Goal: Transaction & Acquisition: Register for event/course

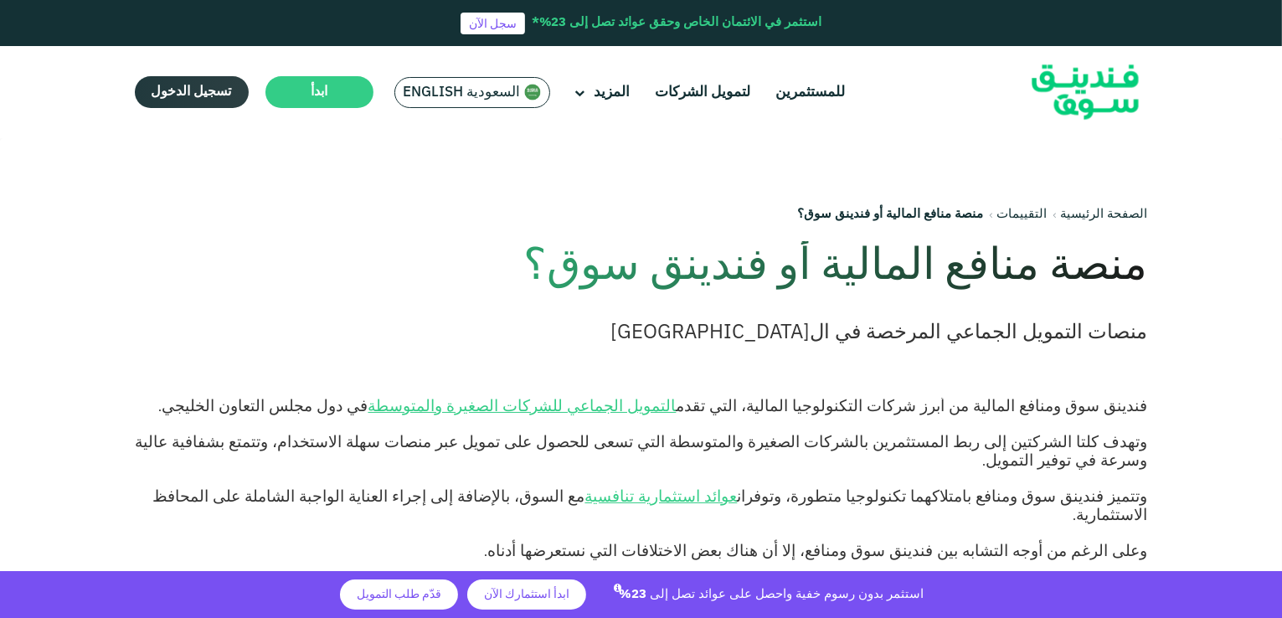
click at [194, 95] on span "تسجيل الدخول" at bounding box center [192, 91] width 80 height 13
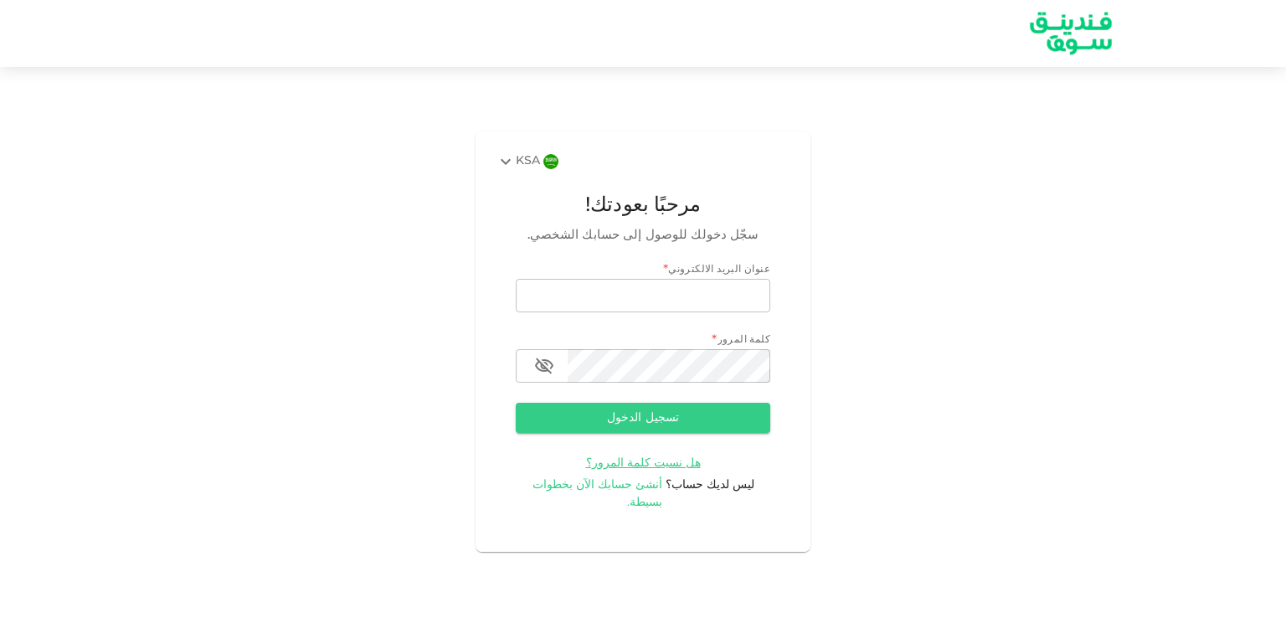
click at [633, 497] on span "أنشئ حسابك الآن بخطوات بسيطة." at bounding box center [598, 493] width 131 height 29
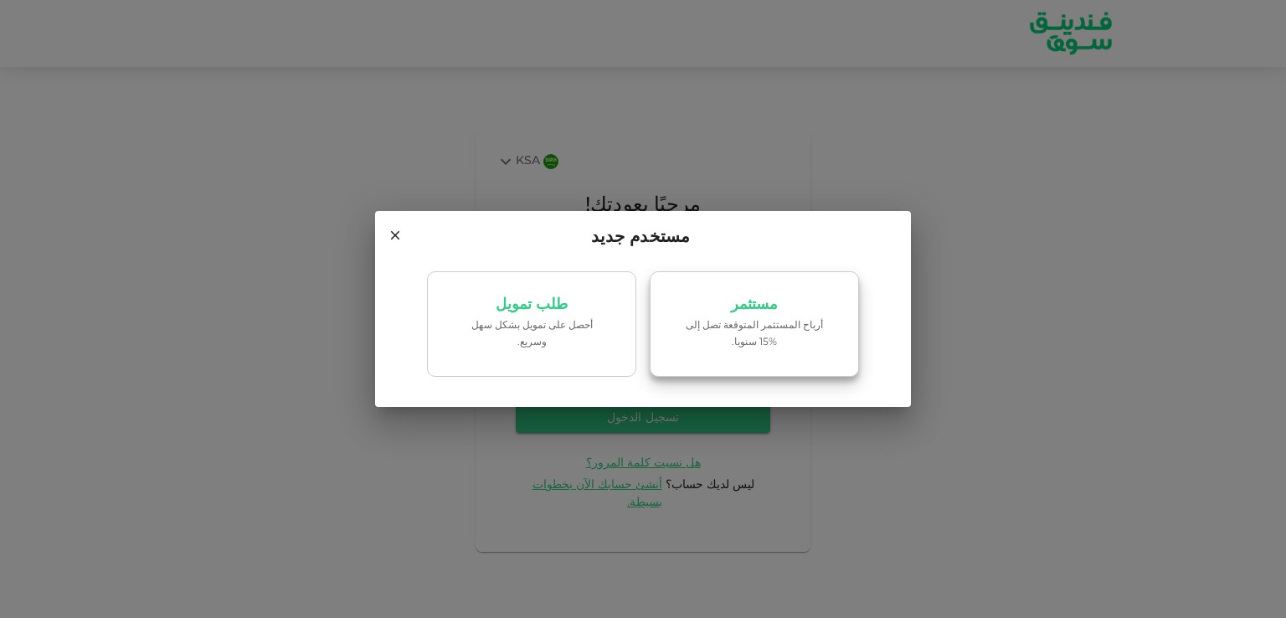
click at [728, 336] on p "أرباح المستثمر المتوقعة تصل إلى %15 سنويا." at bounding box center [754, 334] width 142 height 32
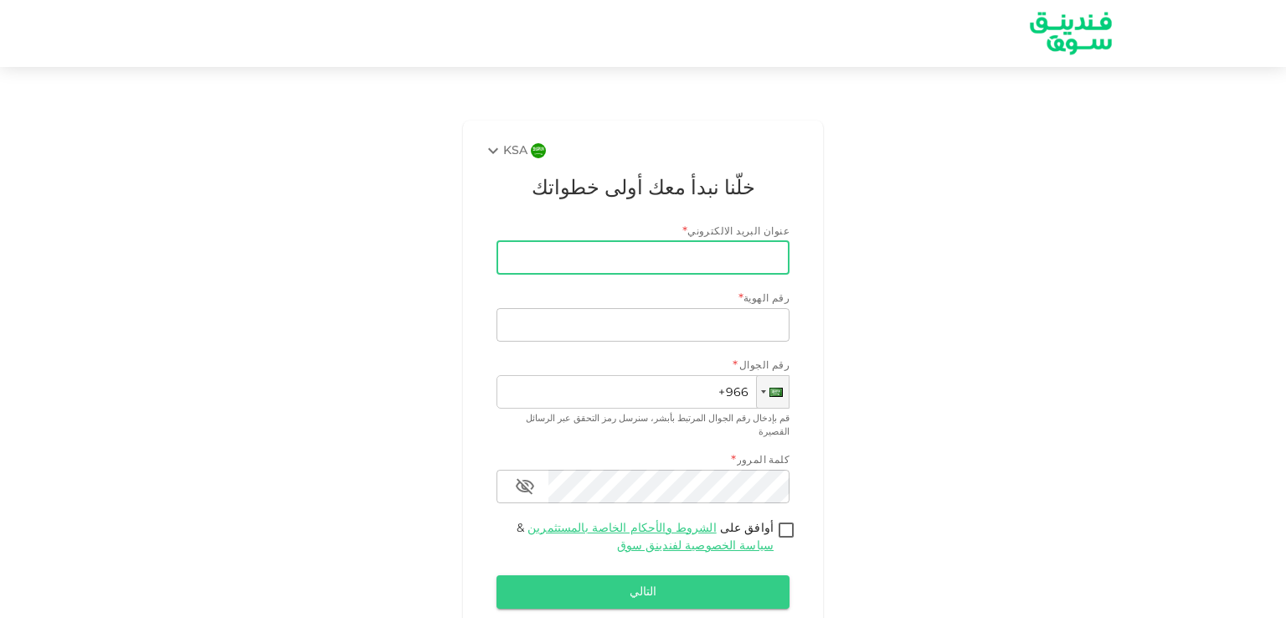
click at [727, 258] on input "عنوان البريد الالكتروني" at bounding box center [652, 257] width 275 height 33
type input "alonaziaboudgamer@gmail.com"
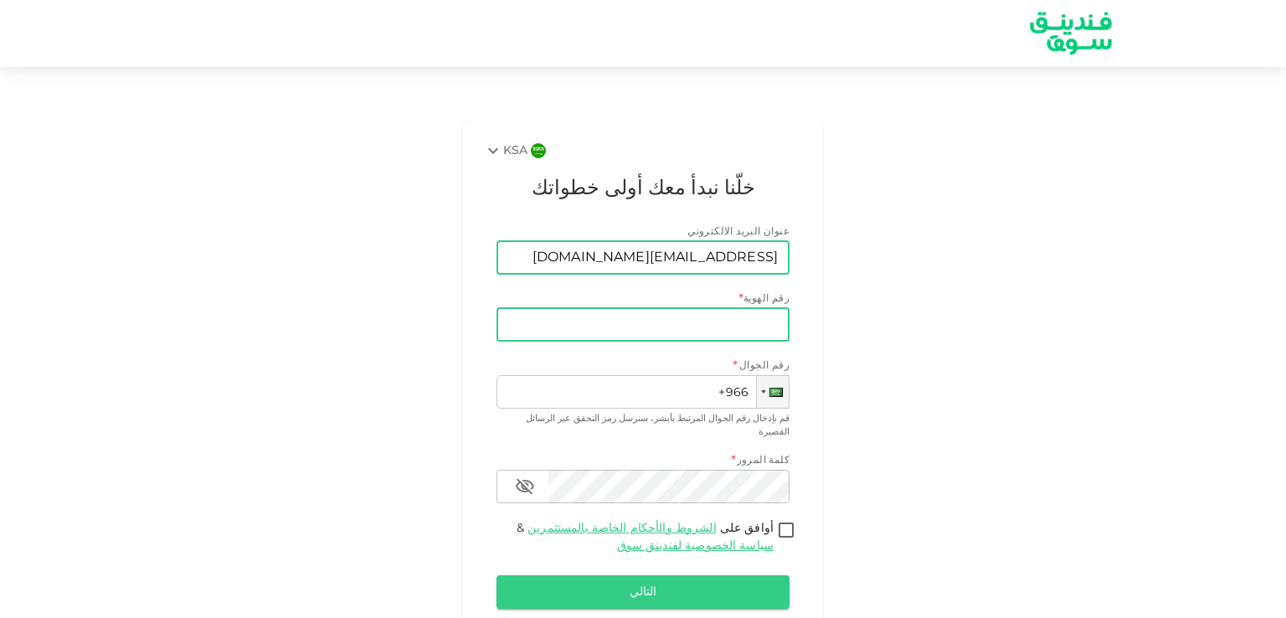
click at [678, 323] on input "رقم الهوية" at bounding box center [643, 324] width 293 height 33
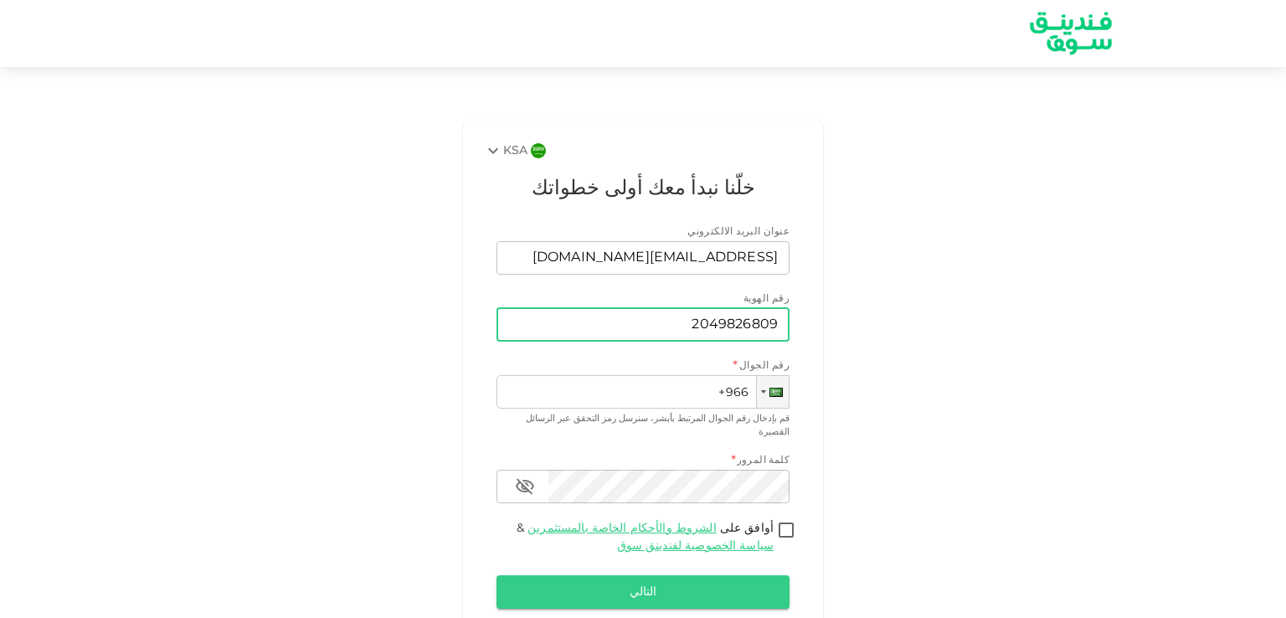
type input "2049826809"
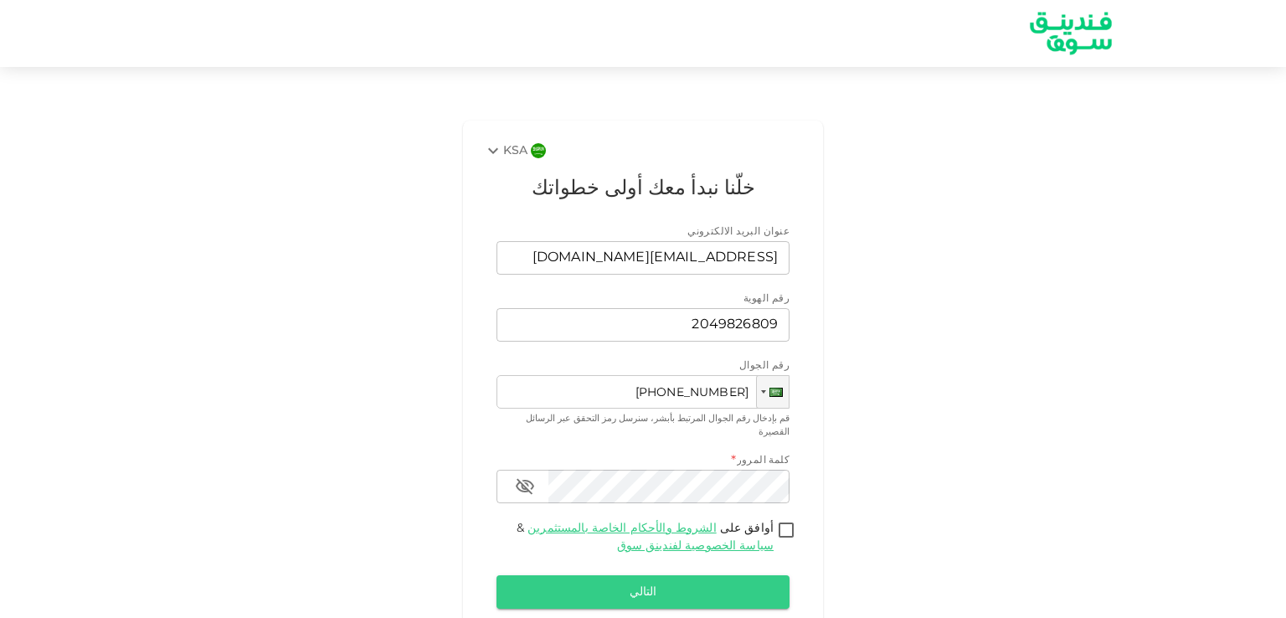
type input "+966 552 508 896"
drag, startPoint x: 799, startPoint y: 517, endPoint x: 775, endPoint y: 528, distance: 27.0
click at [797, 520] on input "أوافق على الشروط والأحكام الخاصة بالمستثمرين & سياسة الخصوصية لفندينق سوق" at bounding box center [786, 531] width 25 height 23
checkbox input "true"
click at [700, 587] on button "التالي" at bounding box center [643, 591] width 293 height 33
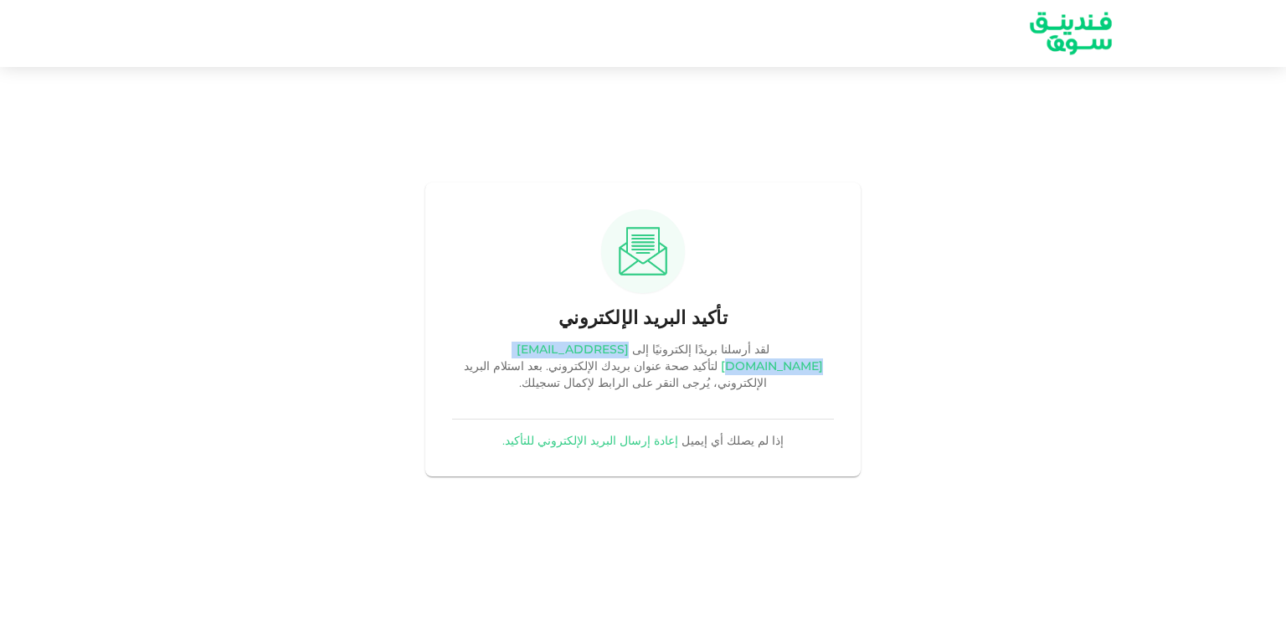
drag, startPoint x: 722, startPoint y: 356, endPoint x: 529, endPoint y: 359, distance: 192.6
click at [529, 360] on div "لقد أرسلنا بريدًا إلكترونيًا إلى alonaziaboudgamer@gmail.com لتأكيد صحة عنوان ب…" at bounding box center [643, 367] width 382 height 50
click at [294, 284] on div "تأكيد البريد الإلكتروني لقد أرسلنا بريدًا إلكترونيًا إلى alonaziaboudgamer@gmai…" at bounding box center [643, 329] width 1286 height 525
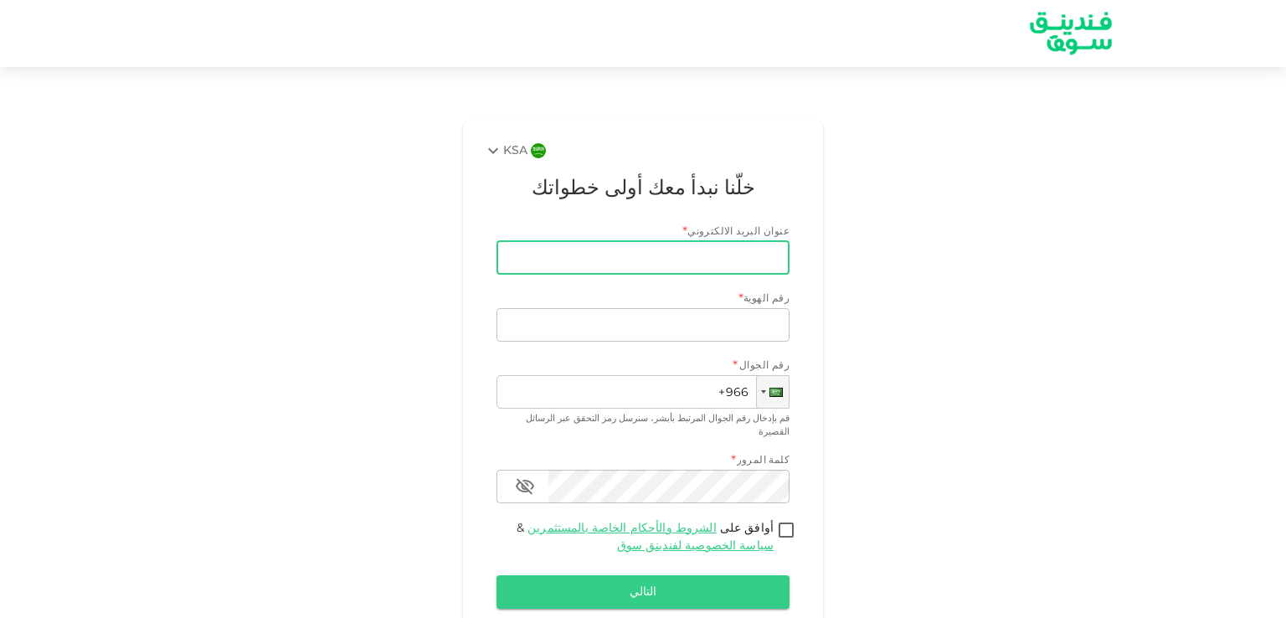
click at [658, 251] on input "عنوان البريد الالكتروني" at bounding box center [652, 257] width 275 height 33
click at [637, 263] on input "عنوان البريد الالكتروني" at bounding box center [652, 257] width 275 height 33
drag, startPoint x: 654, startPoint y: 259, endPoint x: 698, endPoint y: 252, distance: 44.9
click at [698, 252] on input "alonaziaboudgamer@gmail.com" at bounding box center [652, 257] width 275 height 33
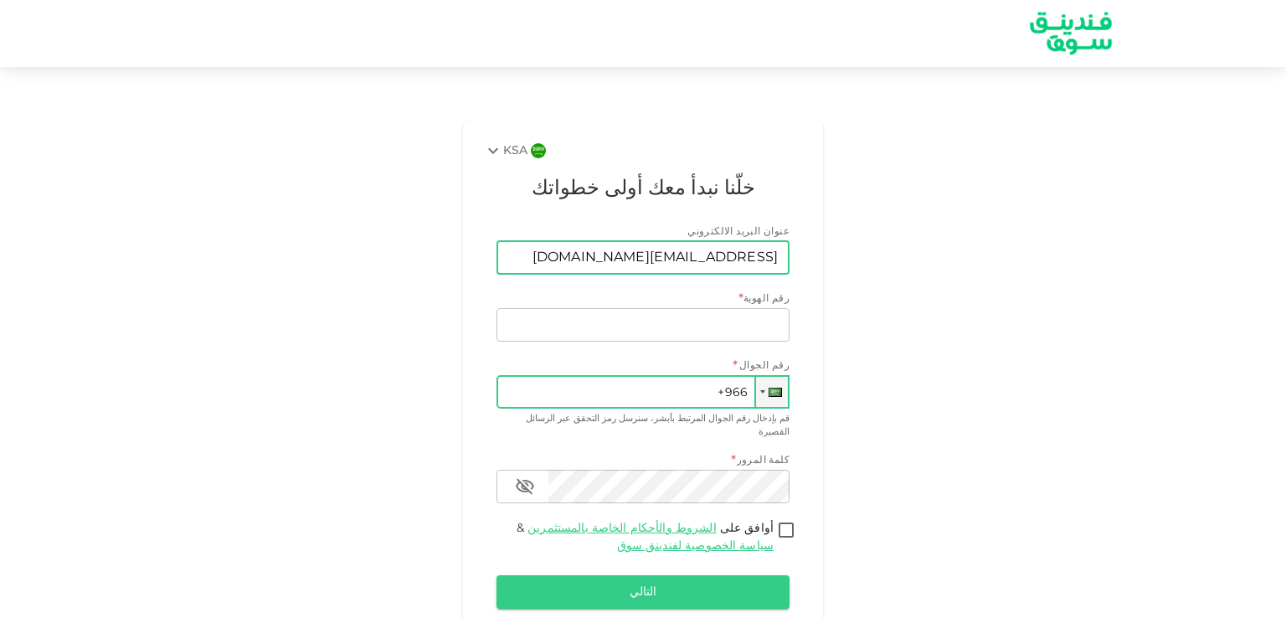
type input "alonaziaboud@gmail.com"
click at [659, 396] on input "+966" at bounding box center [643, 391] width 293 height 33
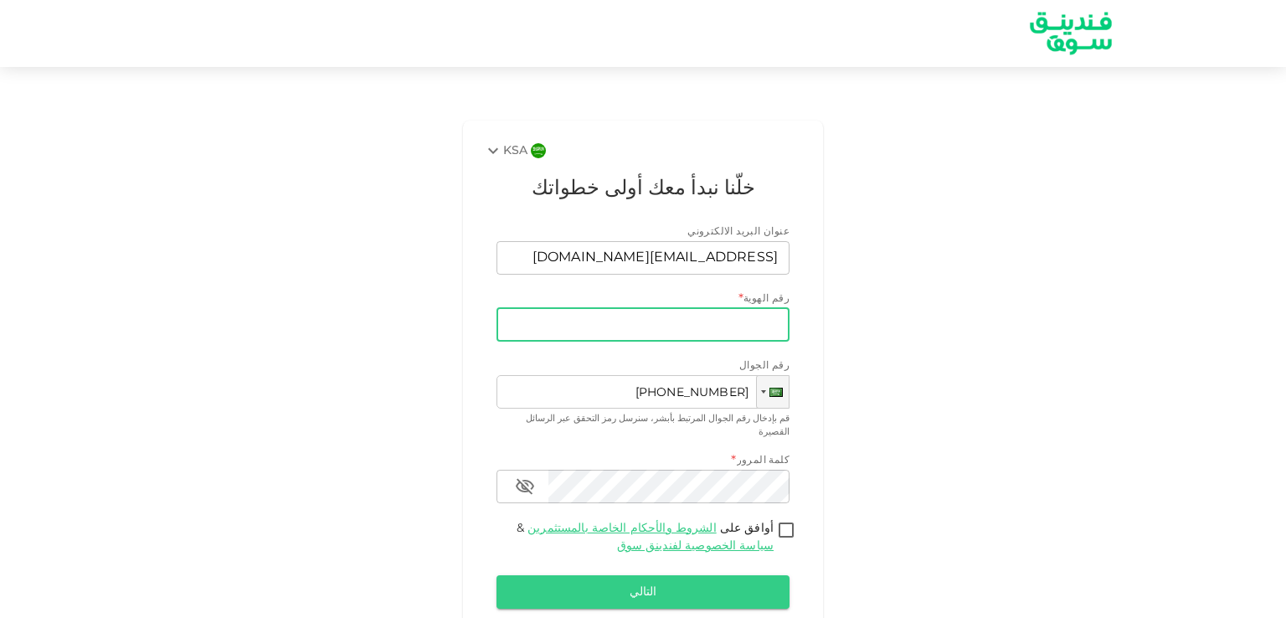
type input "+966 552 508 896"
click at [657, 337] on input "رقم الهوية" at bounding box center [643, 324] width 293 height 33
type input "2049826809"
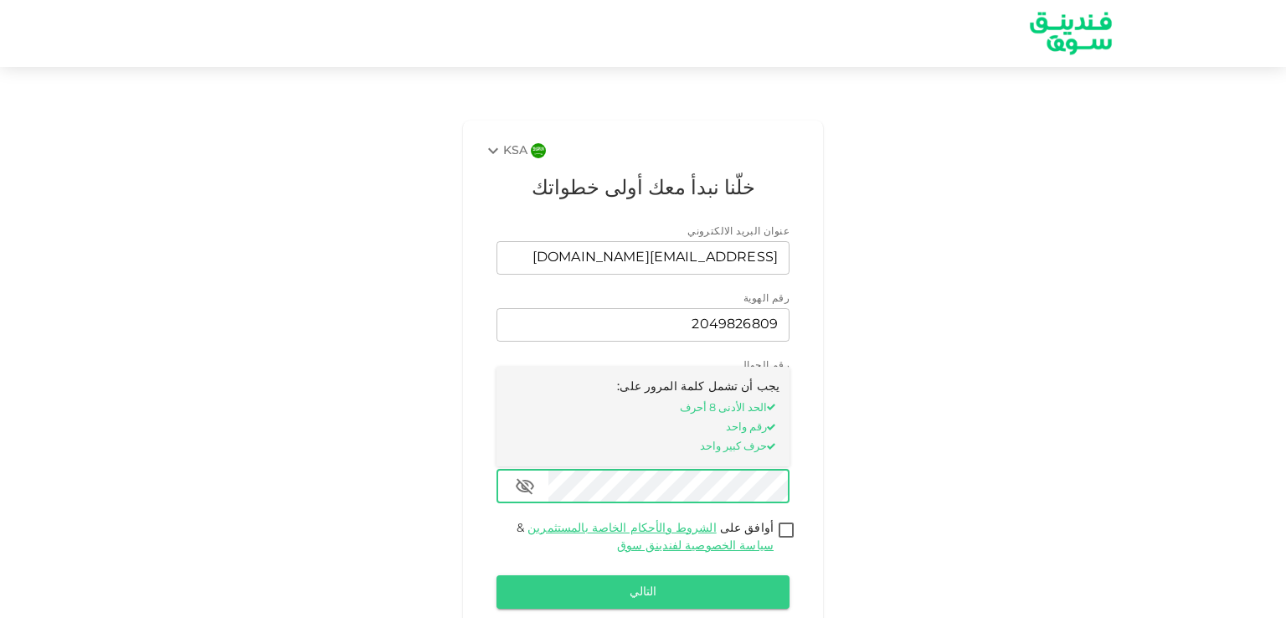
click at [791, 520] on input "أوافق على الشروط والأحكام الخاصة بالمستثمرين & سياسة الخصوصية لفندينق سوق" at bounding box center [786, 531] width 25 height 23
checkbox input "true"
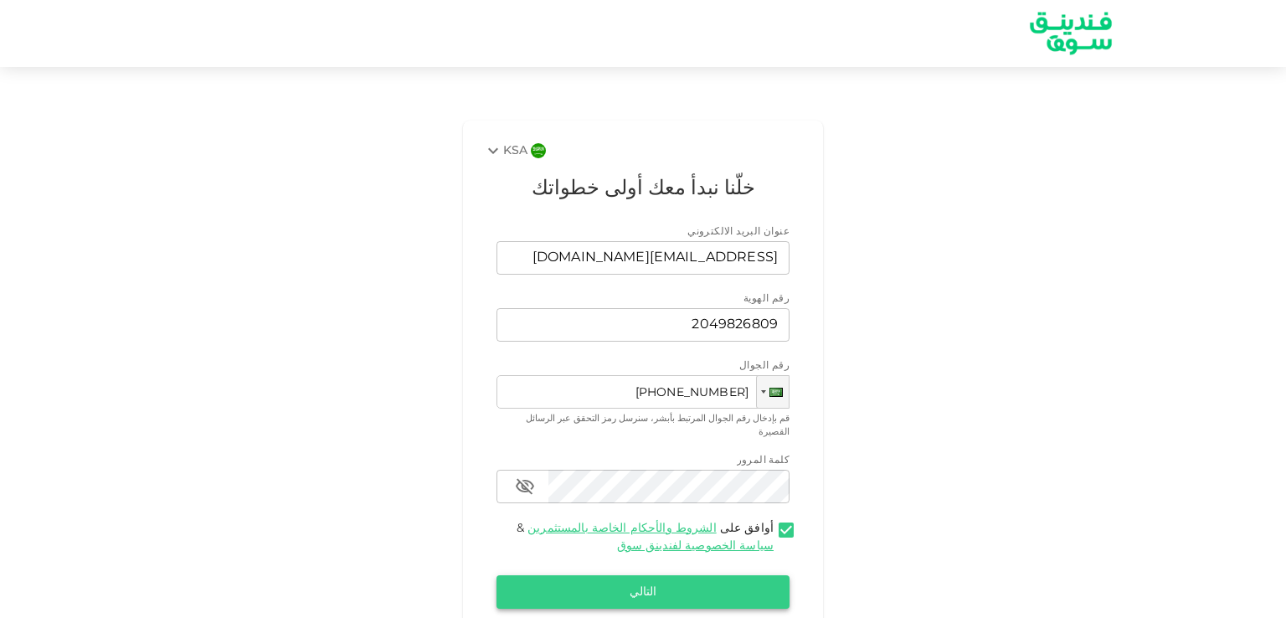
click at [729, 586] on button "التالي" at bounding box center [643, 591] width 293 height 33
